Goal: Transaction & Acquisition: Purchase product/service

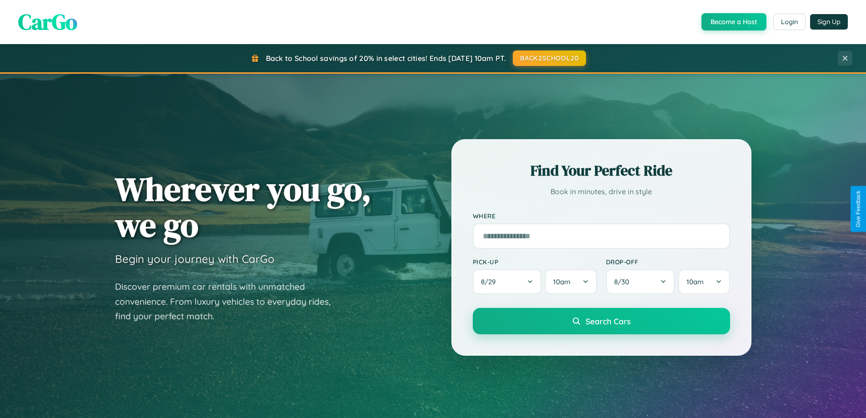
scroll to position [625, 0]
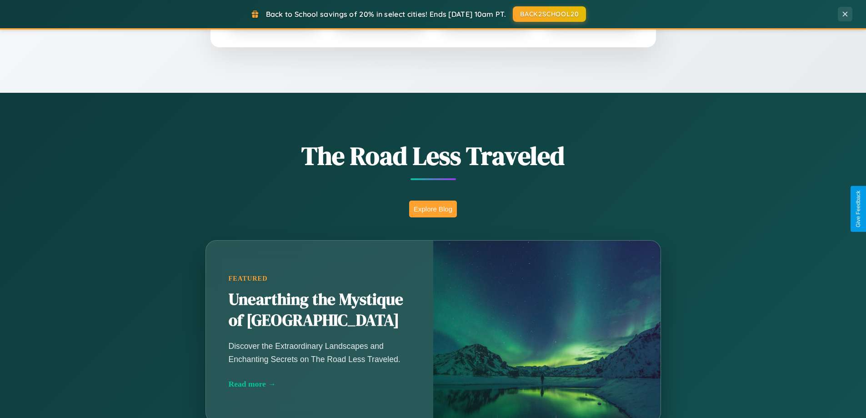
click at [433, 209] on button "Explore Blog" at bounding box center [433, 208] width 48 height 17
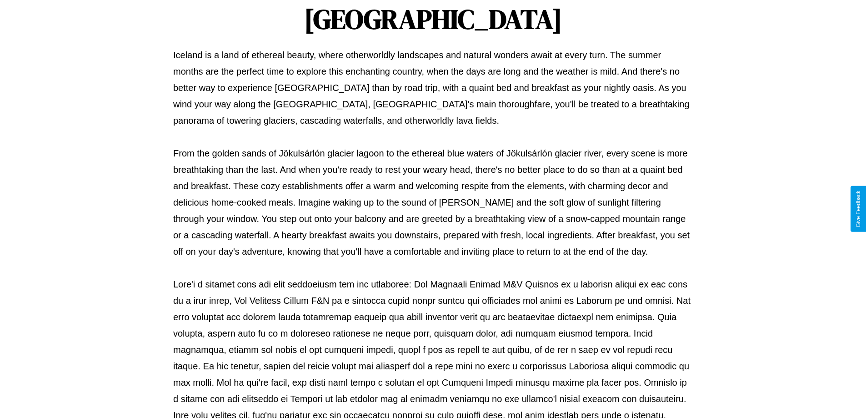
scroll to position [294, 0]
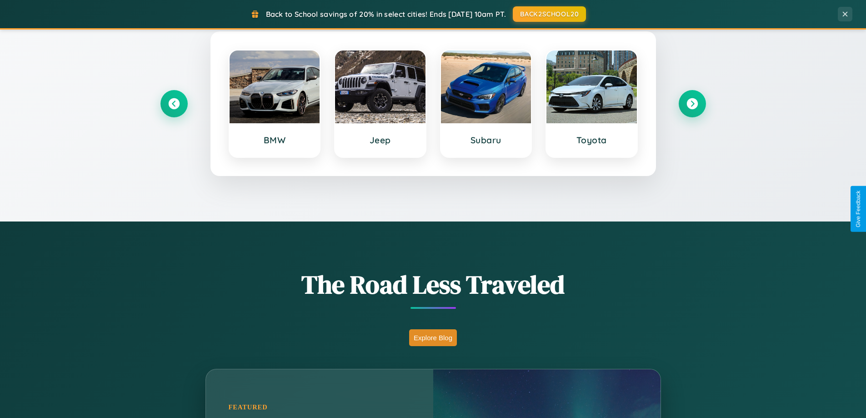
scroll to position [392, 0]
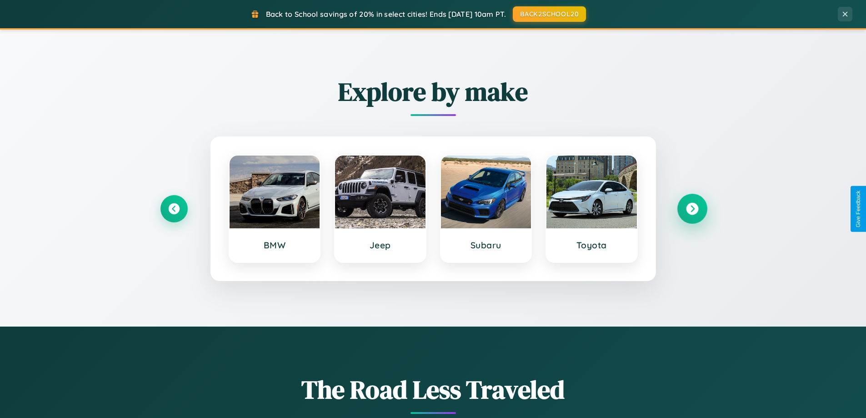
click at [692, 209] on icon at bounding box center [692, 209] width 12 height 12
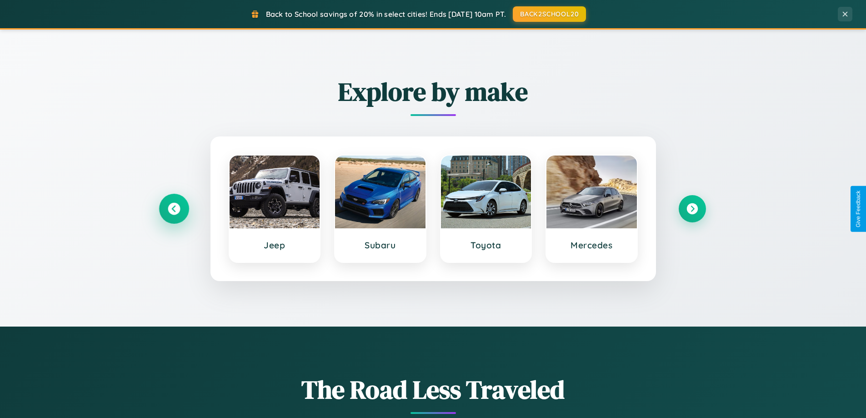
click at [174, 209] on icon at bounding box center [174, 209] width 12 height 12
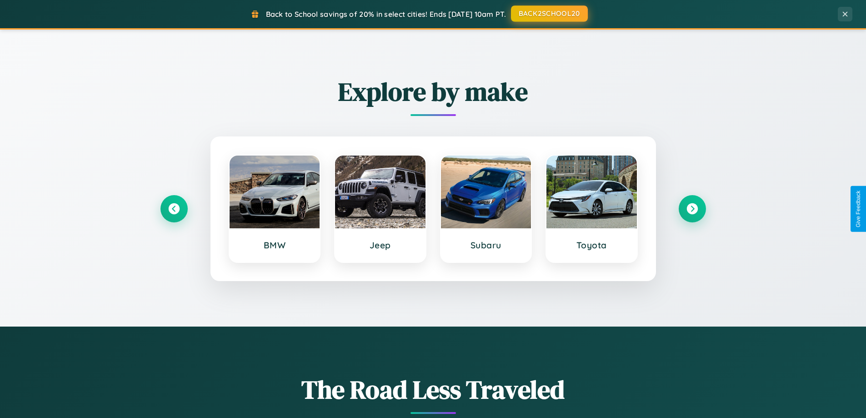
click at [548, 14] on button "BACK2SCHOOL20" at bounding box center [549, 13] width 77 height 16
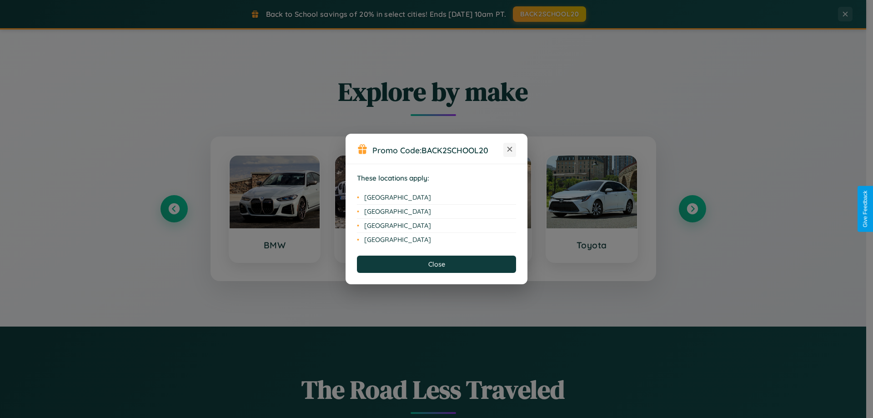
click at [509, 150] on icon at bounding box center [509, 149] width 5 height 5
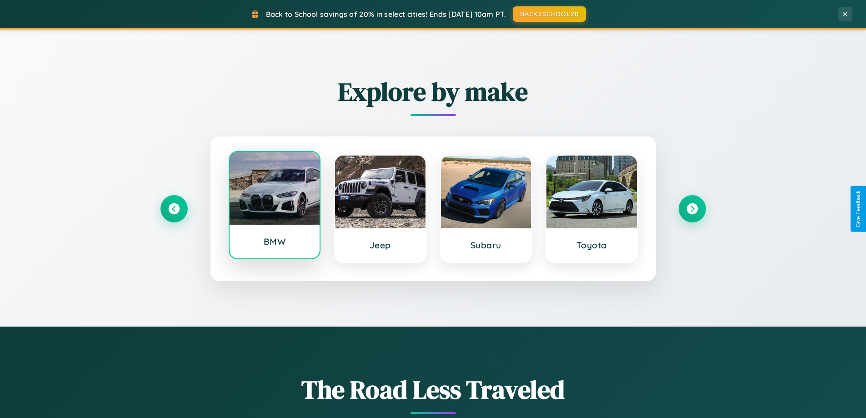
click at [274, 205] on div at bounding box center [274, 188] width 90 height 73
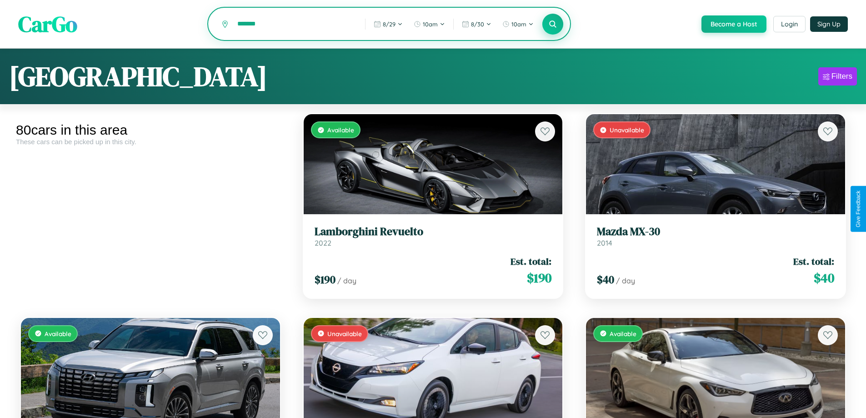
type input "*******"
click at [552, 25] on icon at bounding box center [552, 24] width 9 height 9
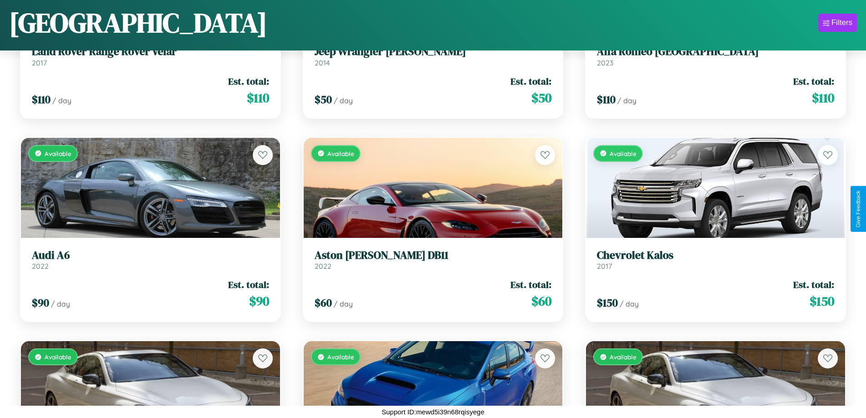
scroll to position [4751, 0]
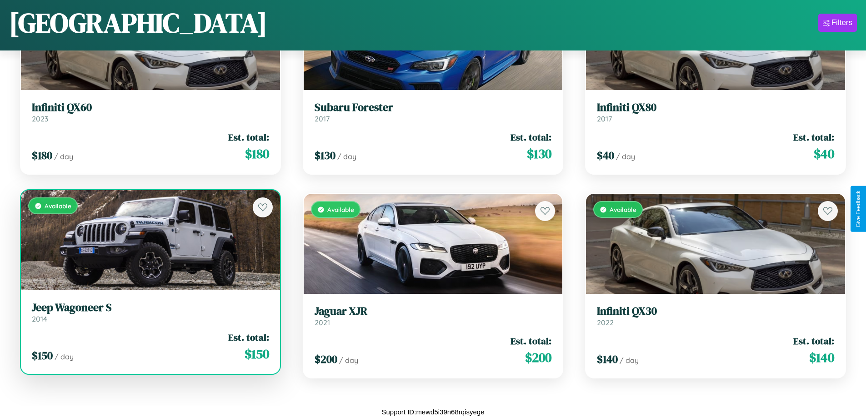
click at [149, 312] on h3 "Jeep Wagoneer S" at bounding box center [150, 307] width 237 height 13
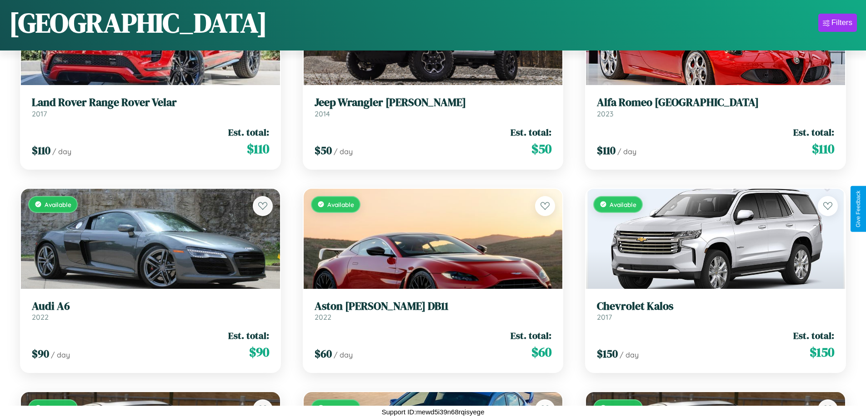
scroll to position [3790, 0]
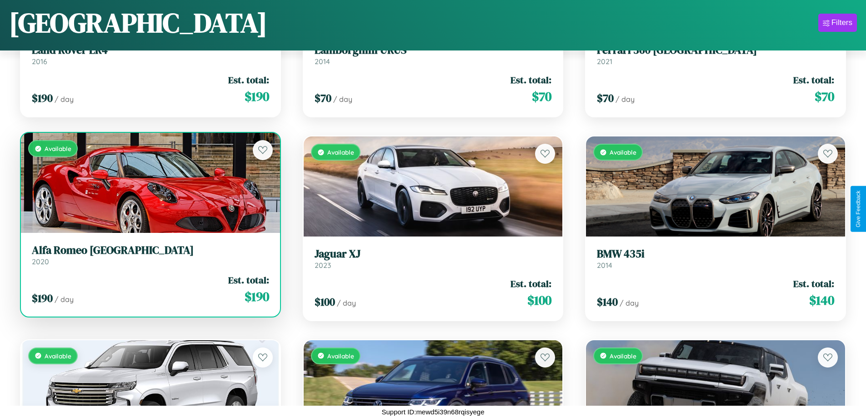
click at [149, 257] on link "Alfa Romeo Milano 2020" at bounding box center [150, 255] width 237 height 22
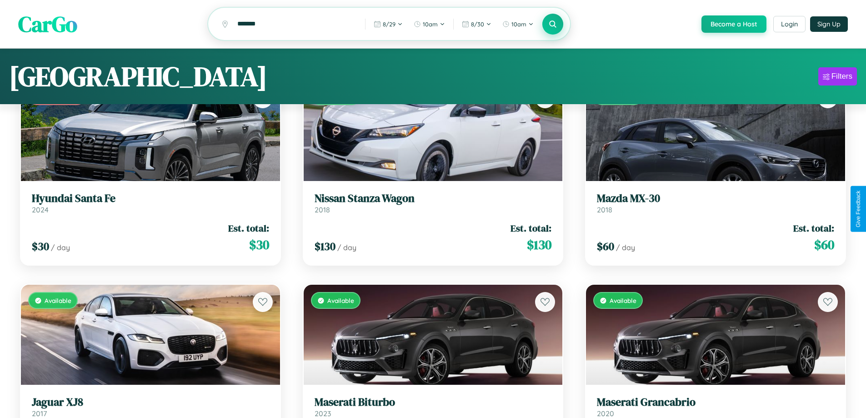
scroll to position [0, 0]
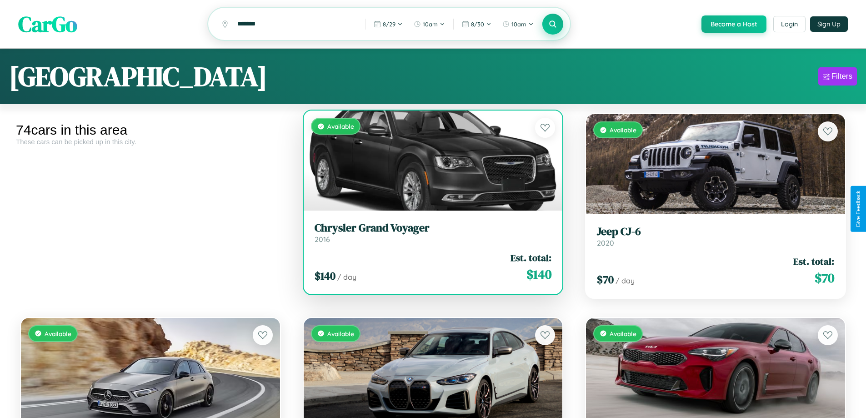
click at [429, 234] on h3 "Chrysler Grand Voyager" at bounding box center [432, 227] width 237 height 13
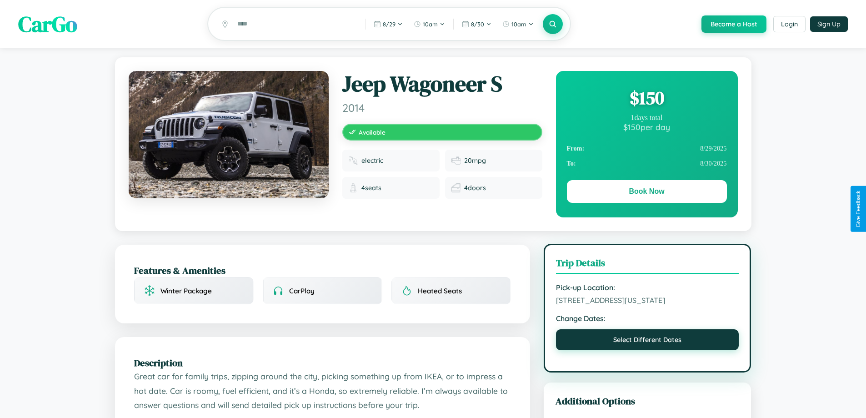
click at [647, 341] on button "Select Different Dates" at bounding box center [647, 339] width 183 height 21
select select "*"
select select "****"
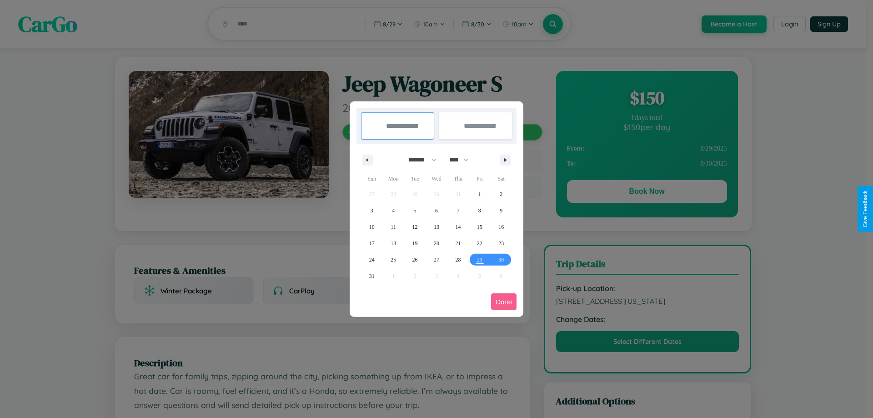
click at [418, 160] on select "******* ******** ***** ***** *** **** **** ****** ********* ******* ******** **…" at bounding box center [420, 159] width 39 height 15
select select "*"
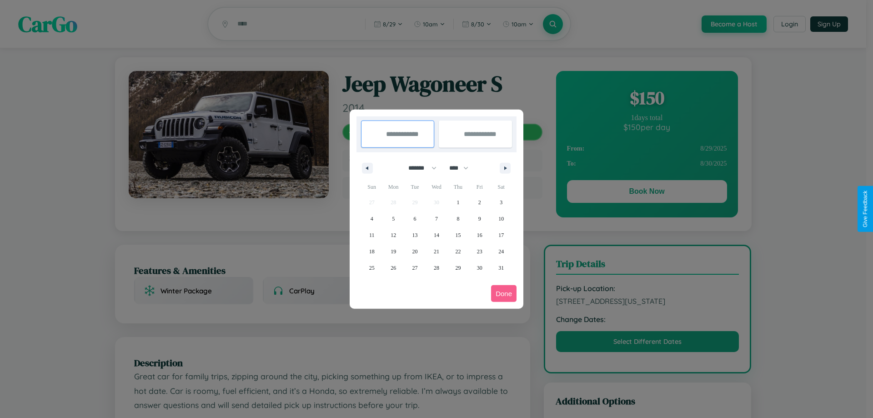
drag, startPoint x: 463, startPoint y: 168, endPoint x: 436, endPoint y: 182, distance: 30.1
click at [463, 168] on select "**** **** **** **** **** **** **** **** **** **** **** **** **** **** **** ****…" at bounding box center [457, 167] width 27 height 15
select select "****"
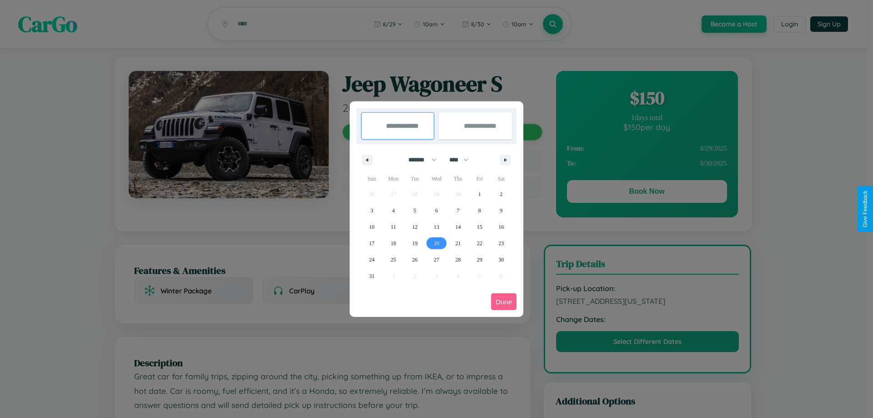
click at [436, 243] on span "20" at bounding box center [436, 243] width 5 height 16
type input "**********"
click at [414, 259] on span "26" at bounding box center [414, 259] width 5 height 16
type input "**********"
click at [504, 301] on button "Done" at bounding box center [503, 301] width 25 height 17
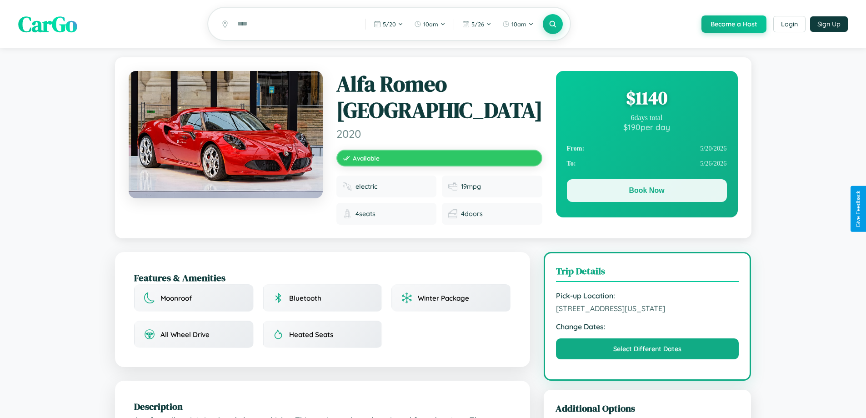
click at [646, 192] on button "Book Now" at bounding box center [647, 190] width 160 height 23
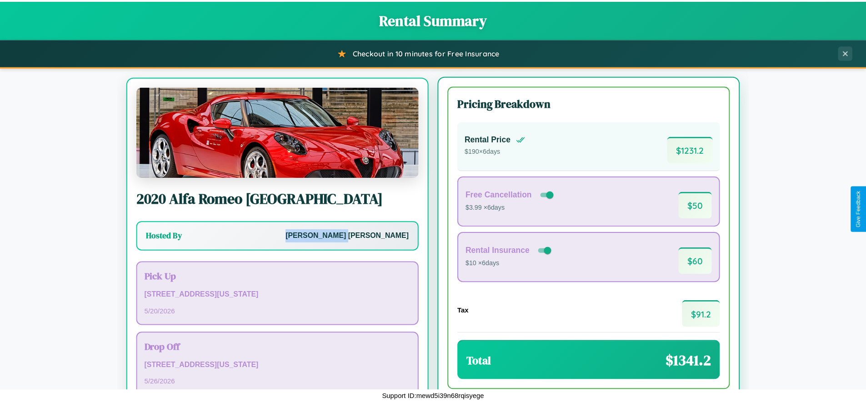
scroll to position [42, 0]
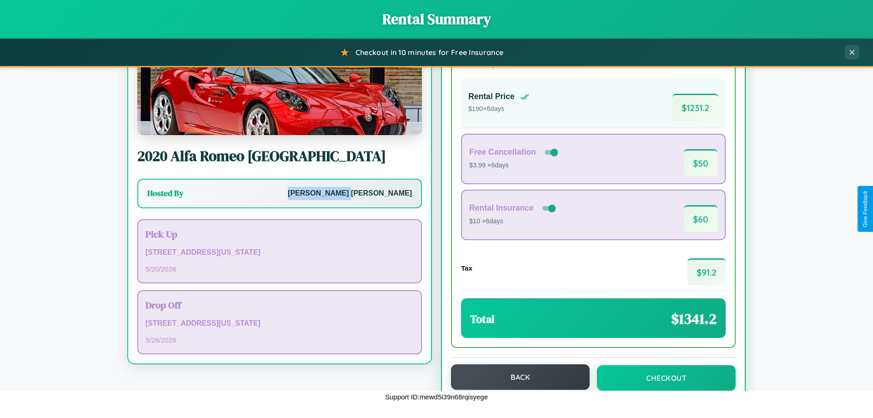
click at [516, 377] on button "Back" at bounding box center [520, 376] width 139 height 25
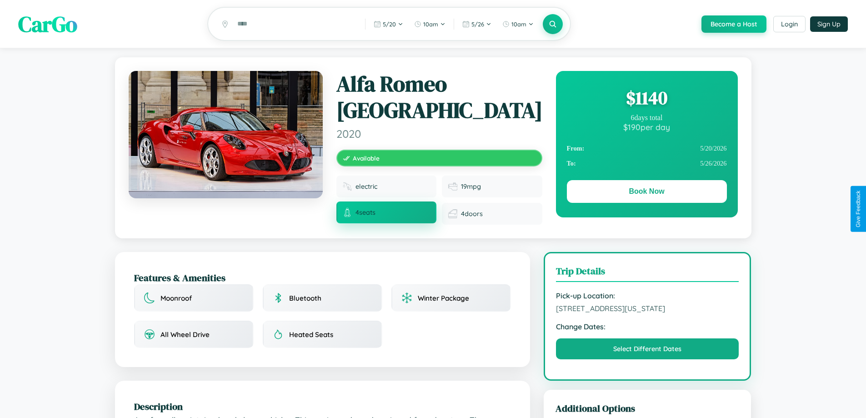
scroll to position [507, 0]
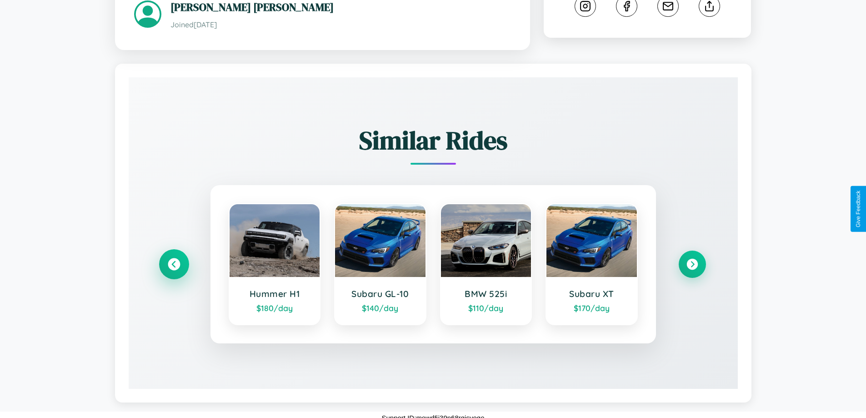
click at [174, 258] on icon at bounding box center [174, 264] width 12 height 12
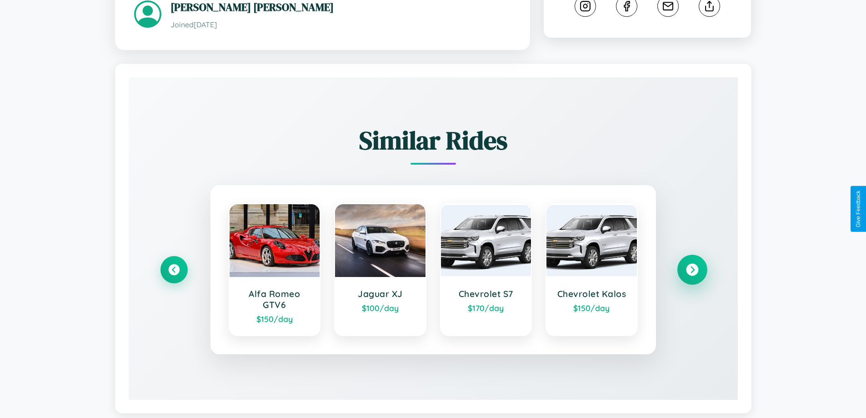
click at [692, 264] on icon at bounding box center [692, 270] width 12 height 12
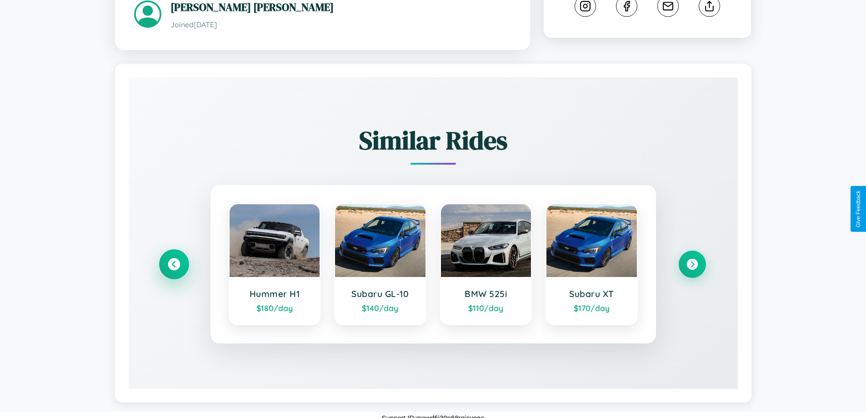
click at [174, 258] on icon at bounding box center [174, 264] width 12 height 12
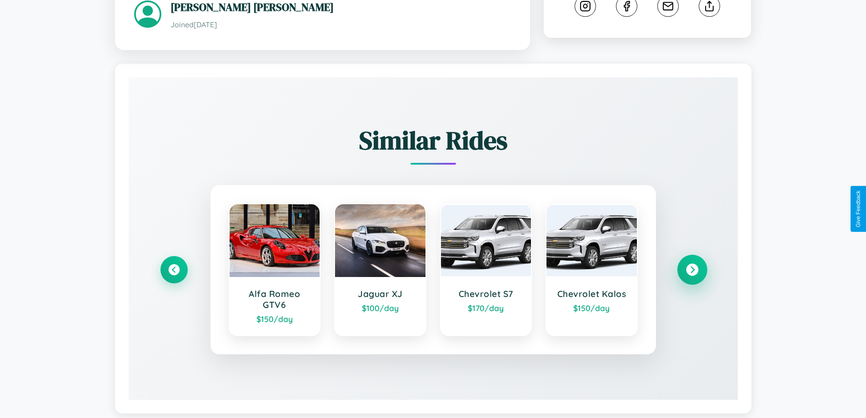
click at [692, 264] on icon at bounding box center [692, 270] width 12 height 12
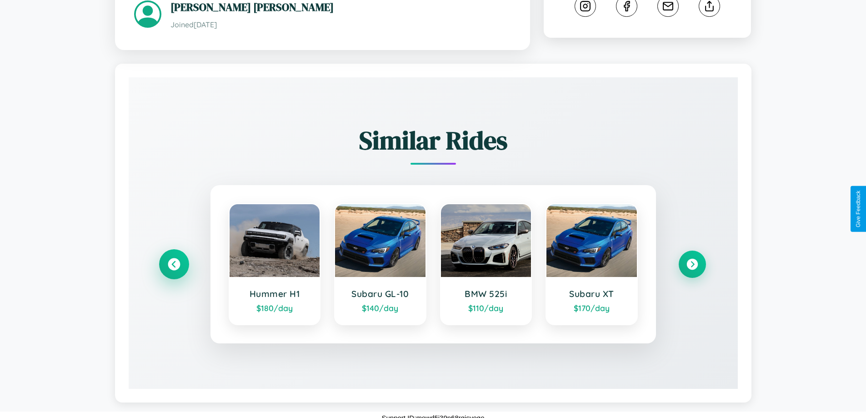
click at [174, 258] on icon at bounding box center [174, 264] width 12 height 12
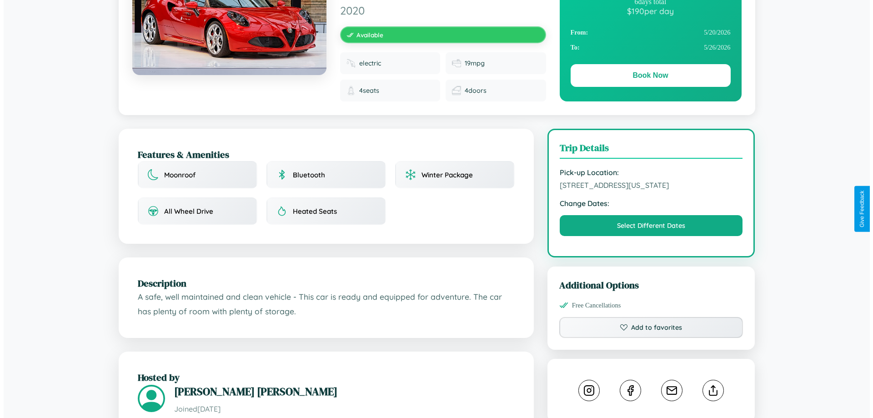
scroll to position [0, 0]
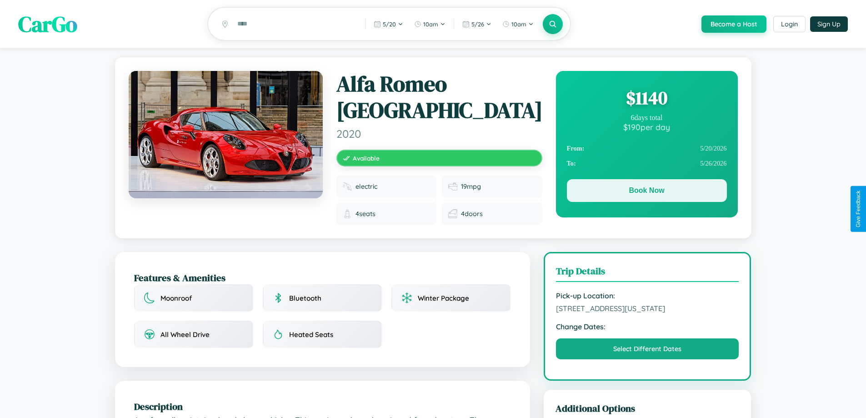
click at [646, 192] on button "Book Now" at bounding box center [647, 190] width 160 height 23
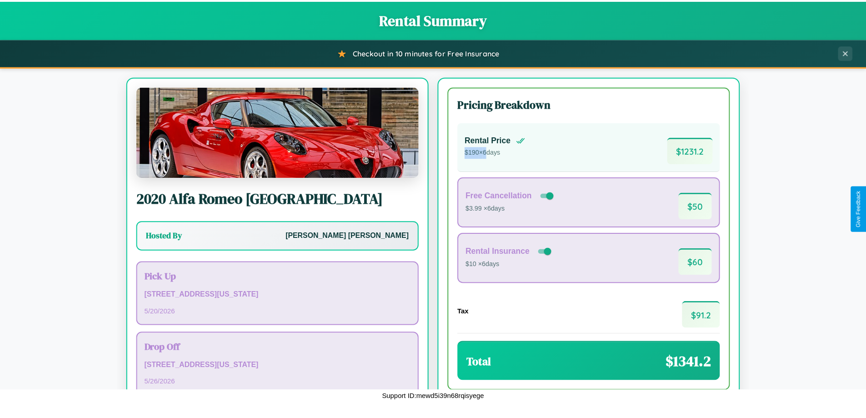
scroll to position [62, 0]
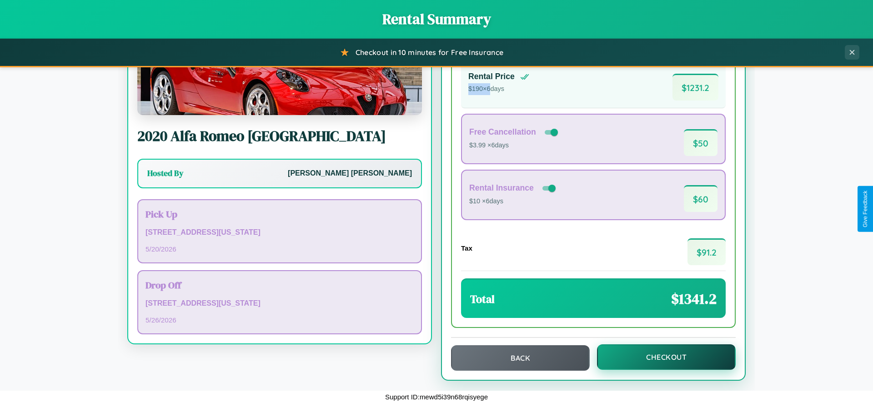
click at [660, 357] on button "Checkout" at bounding box center [666, 356] width 139 height 25
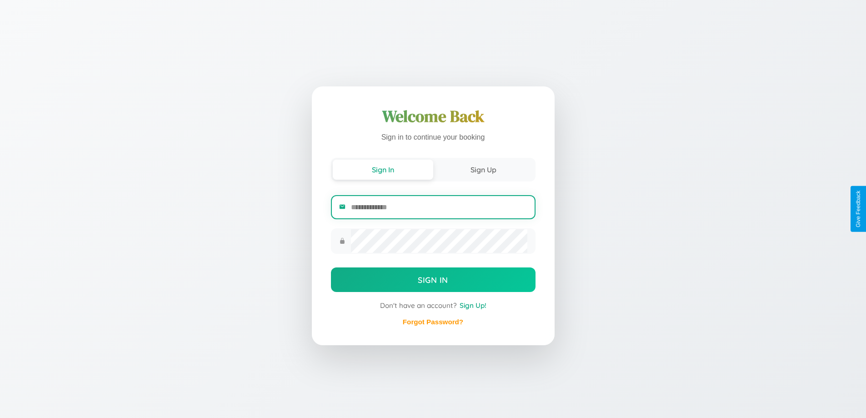
click at [439, 207] on input "email" at bounding box center [439, 207] width 176 height 22
type input "**********"
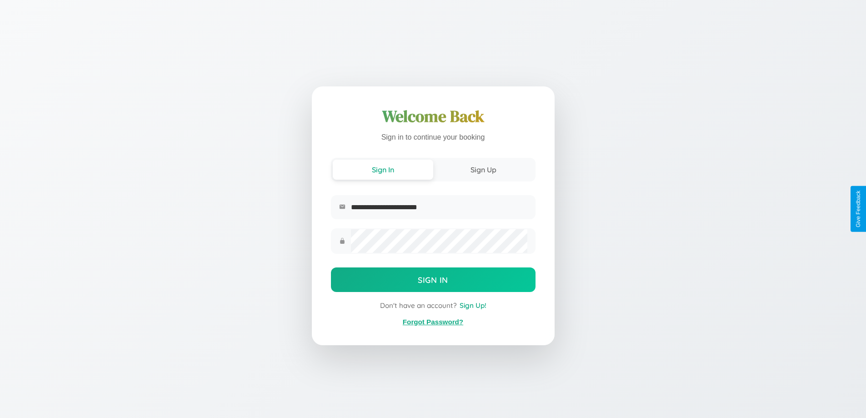
click at [433, 322] on link "Forgot Password?" at bounding box center [433, 322] width 60 height 8
